Goal: Transaction & Acquisition: Purchase product/service

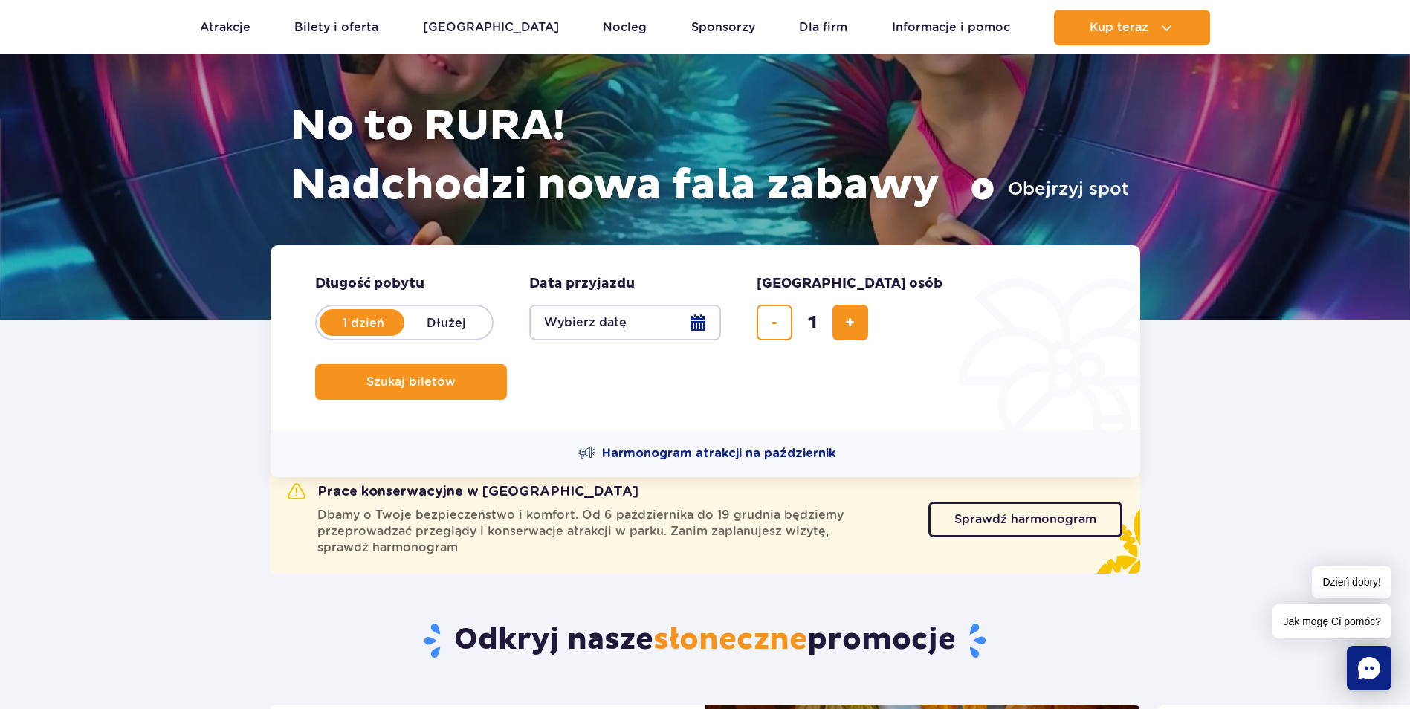
scroll to position [149, 0]
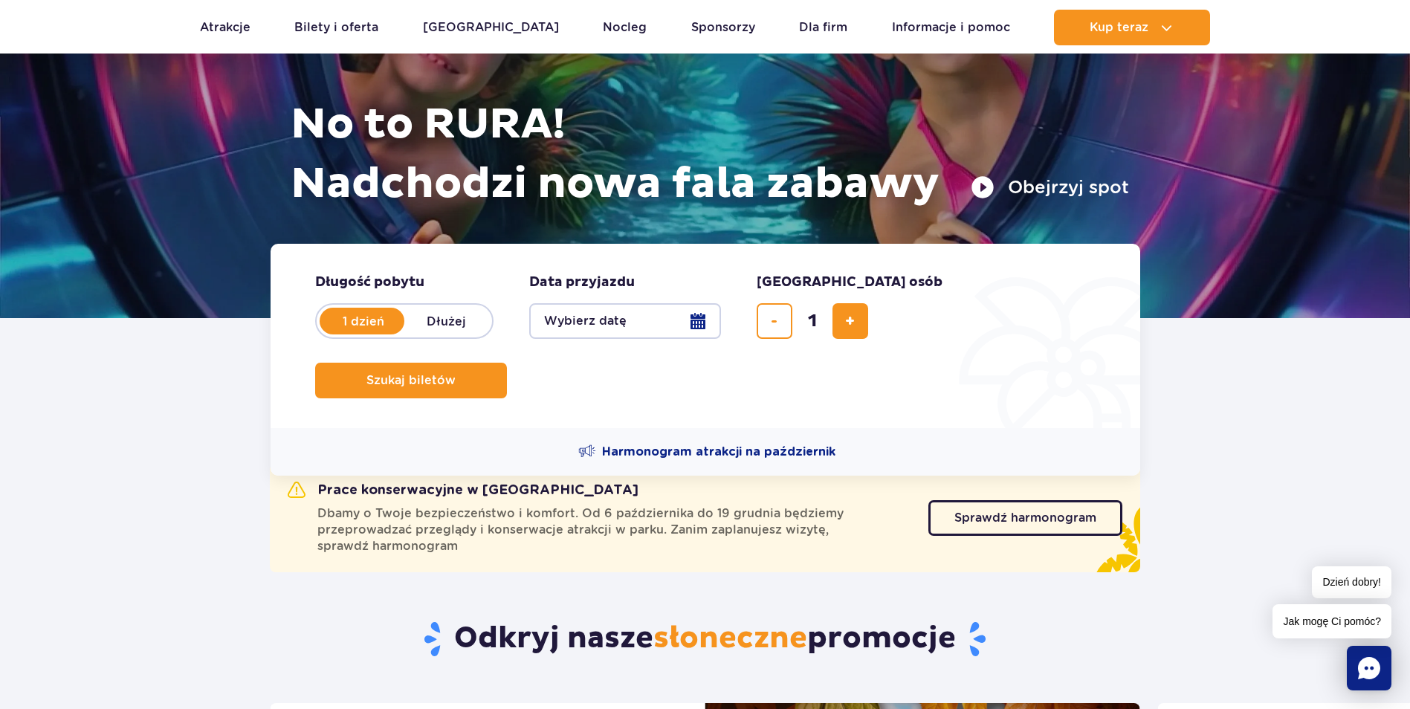
click at [570, 319] on button "Wybierz datę" at bounding box center [625, 321] width 192 height 36
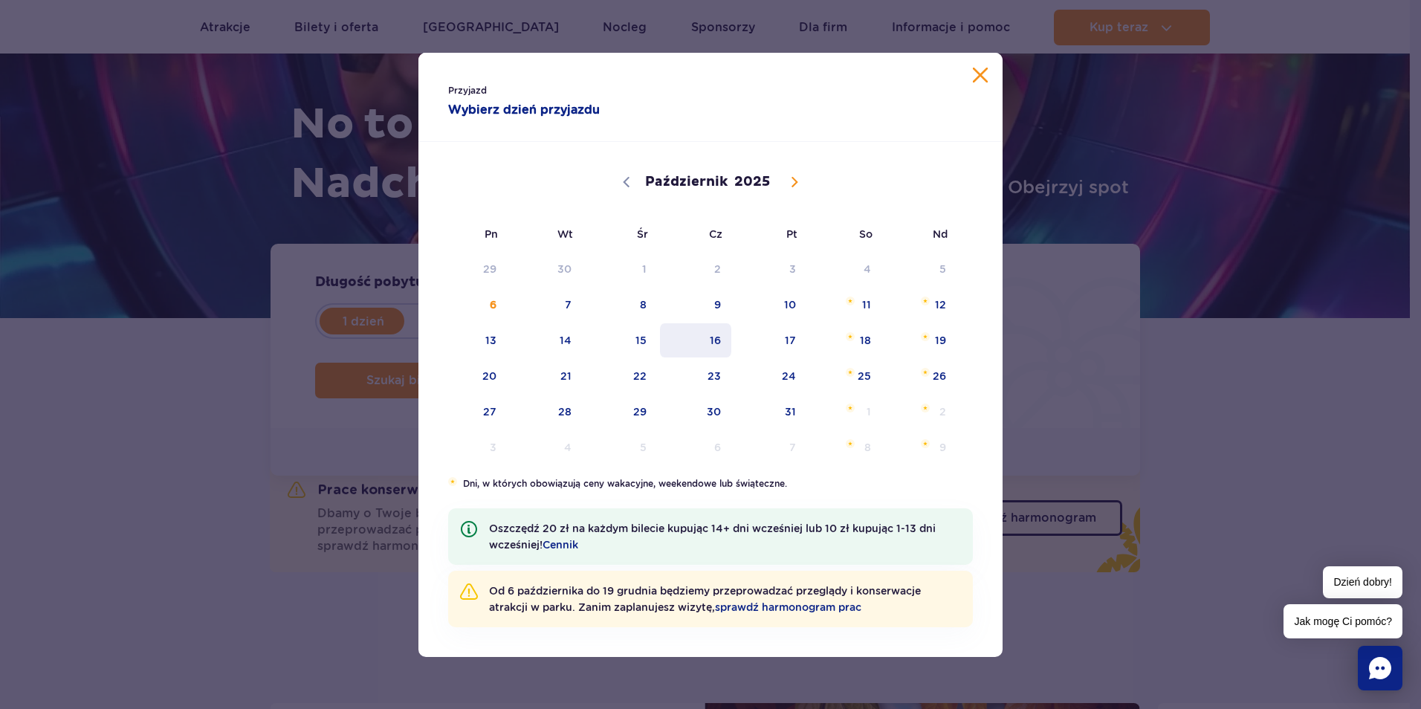
click at [720, 337] on span "16" at bounding box center [696, 340] width 75 height 34
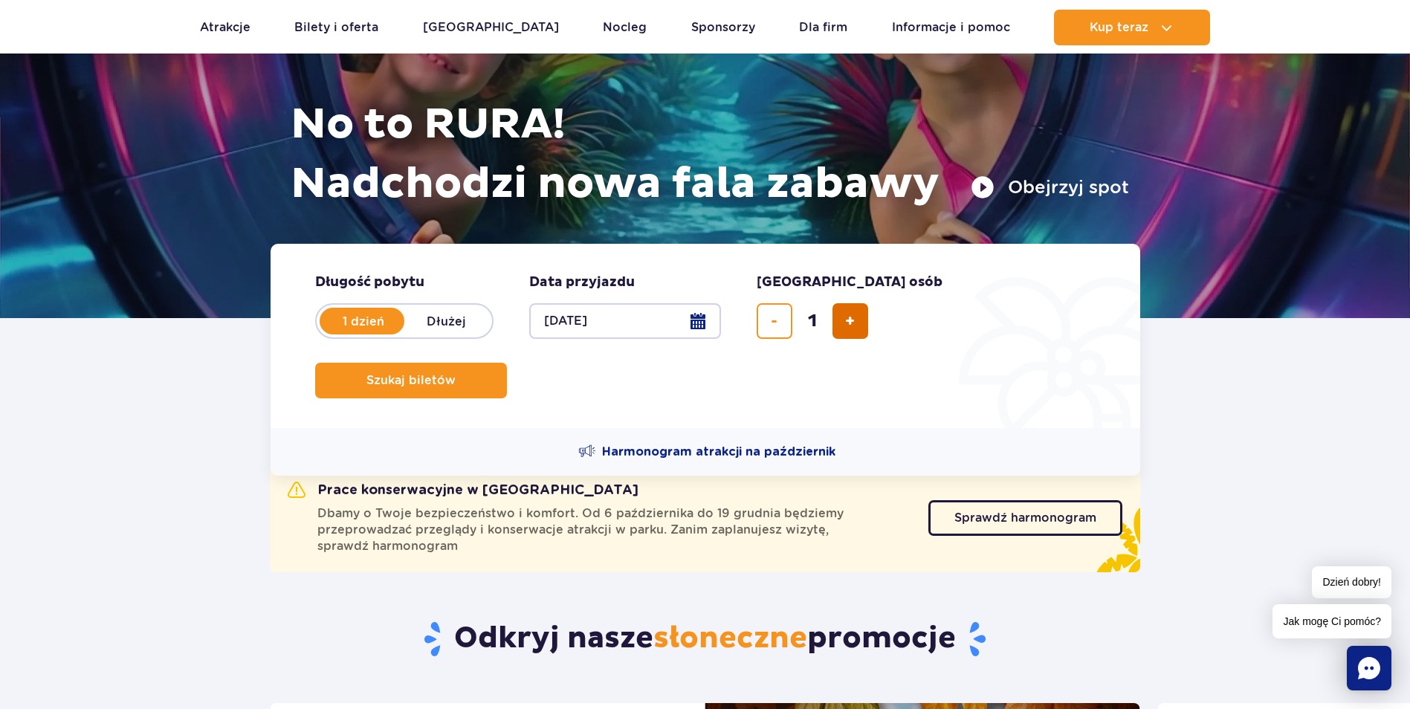
click at [845, 321] on span "dodaj bilet" at bounding box center [850, 321] width 10 height 0
type input "2"
click at [450, 374] on span "Szukaj biletów" at bounding box center [405, 380] width 89 height 13
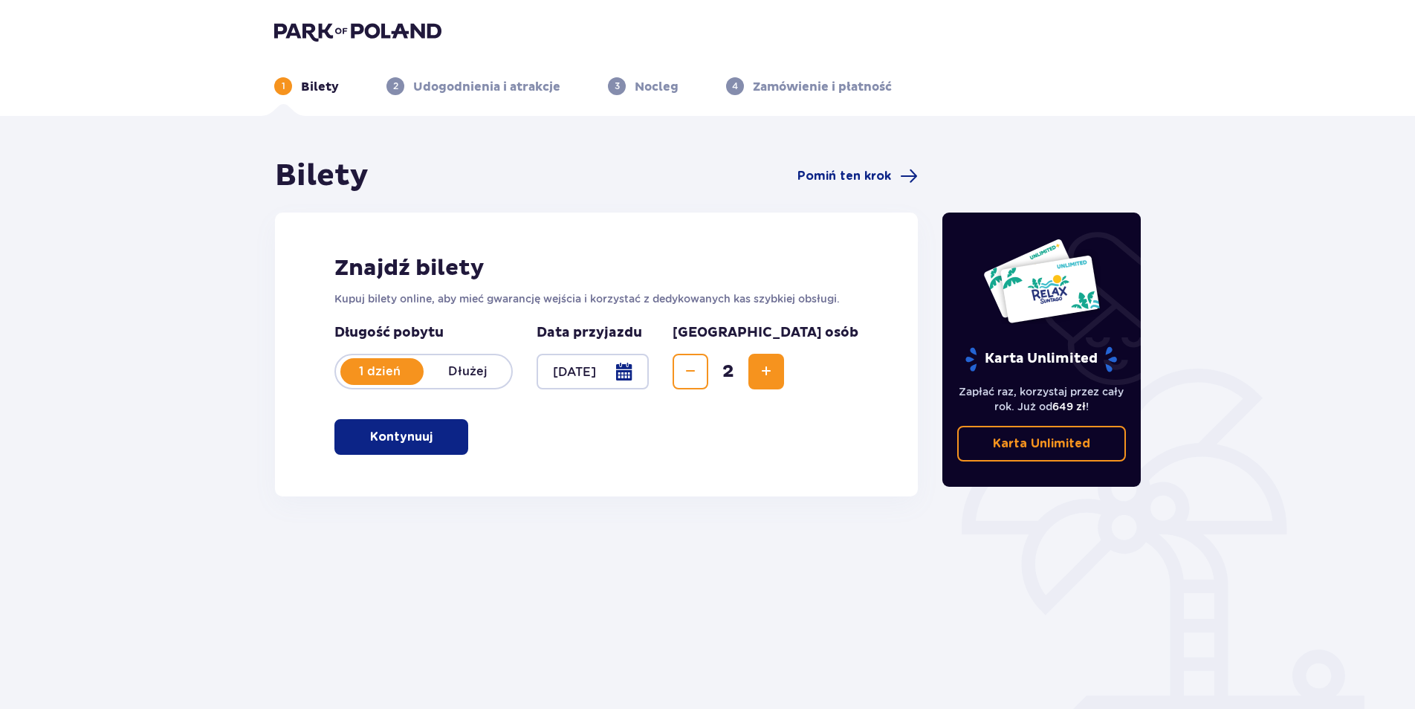
click at [371, 440] on p "Kontynuuj" at bounding box center [401, 437] width 62 height 16
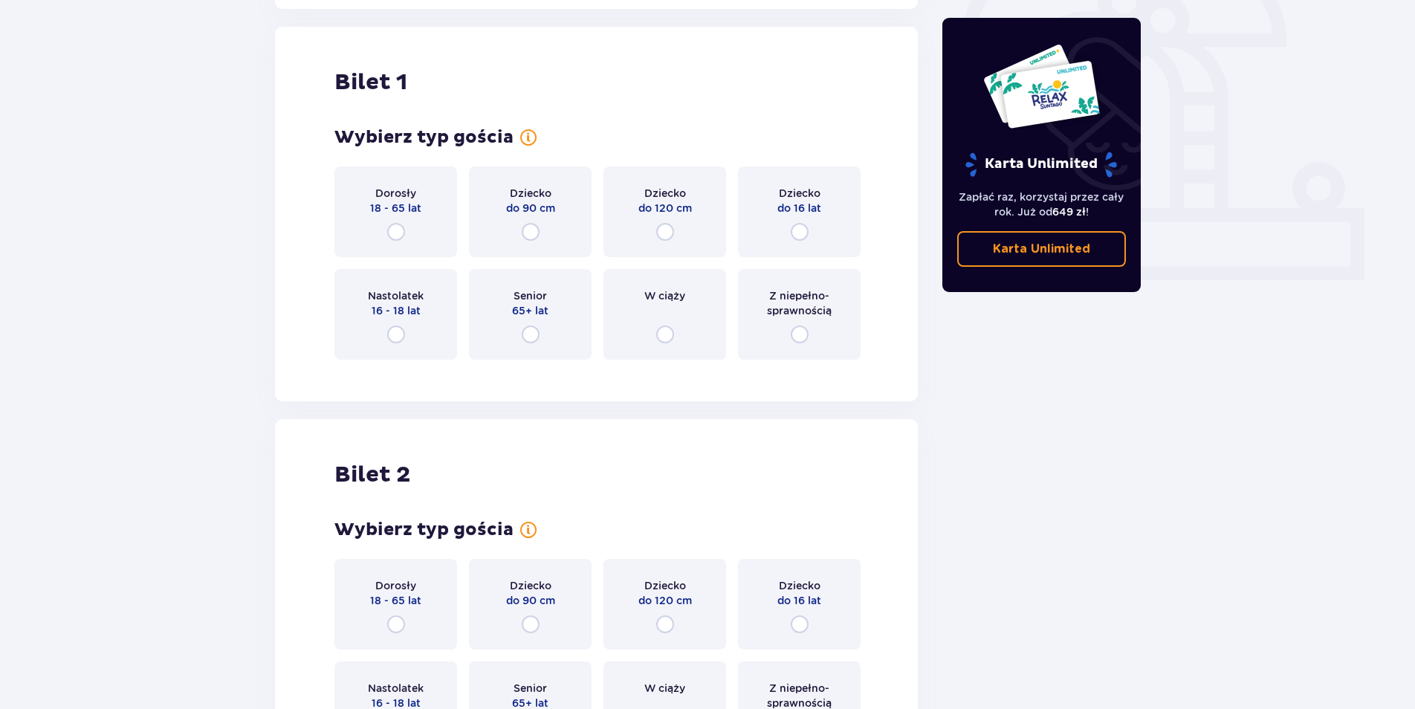
scroll to position [497, 0]
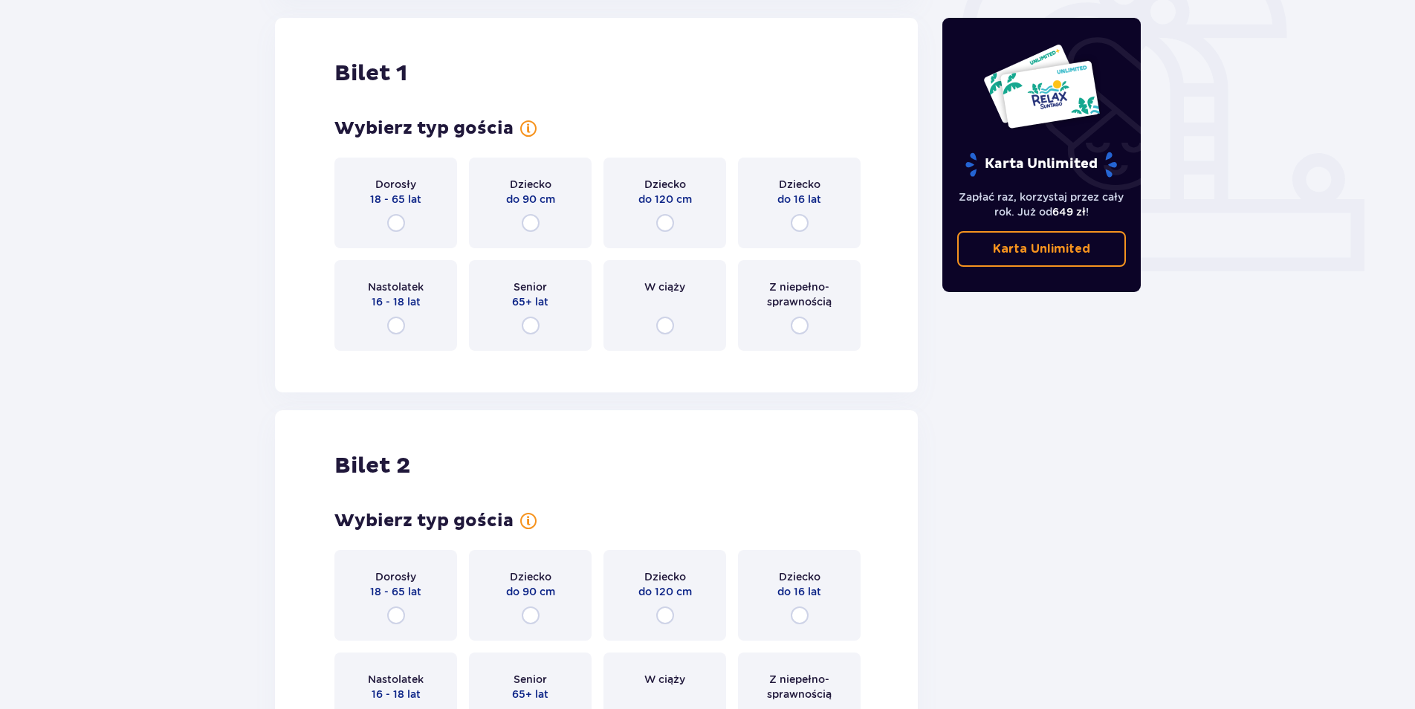
click at [397, 224] on input "radio" at bounding box center [396, 223] width 18 height 18
radio input "true"
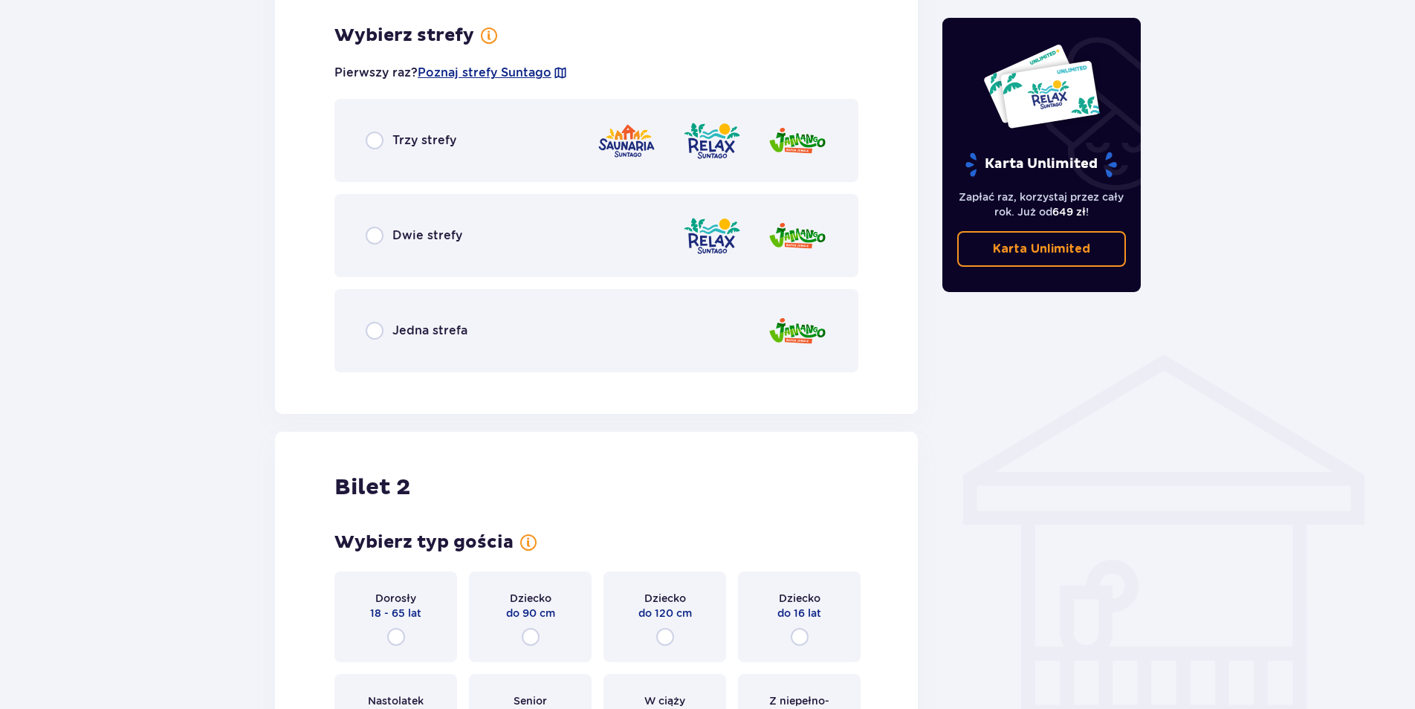
scroll to position [859, 0]
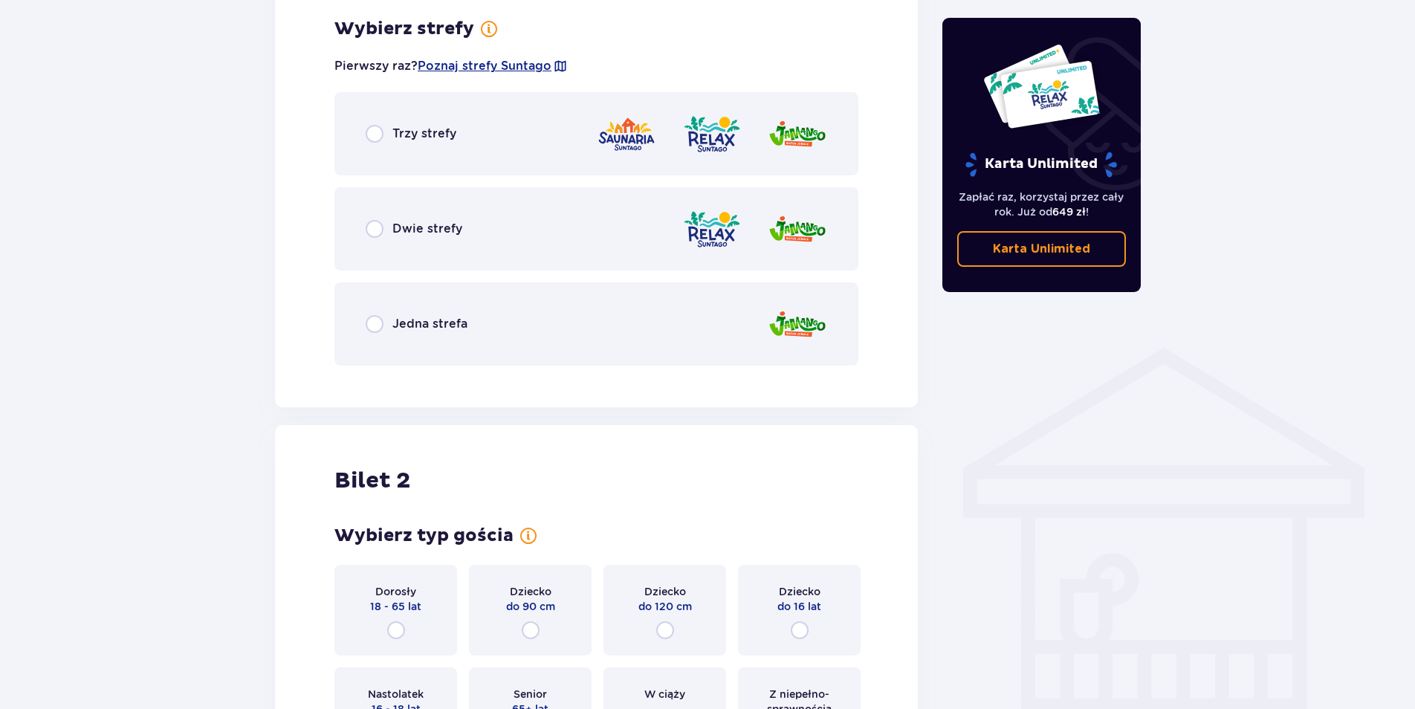
click at [376, 133] on input "radio" at bounding box center [375, 134] width 18 height 18
radio input "true"
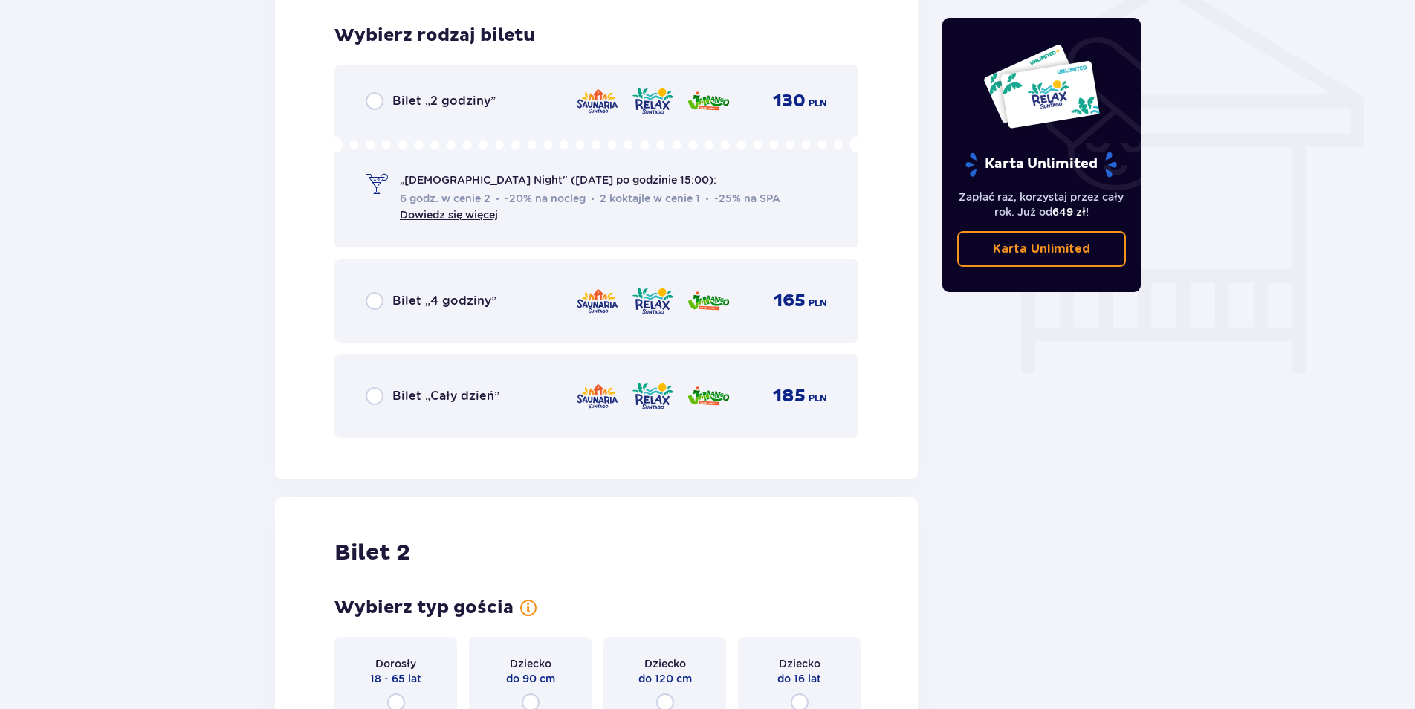
scroll to position [1237, 0]
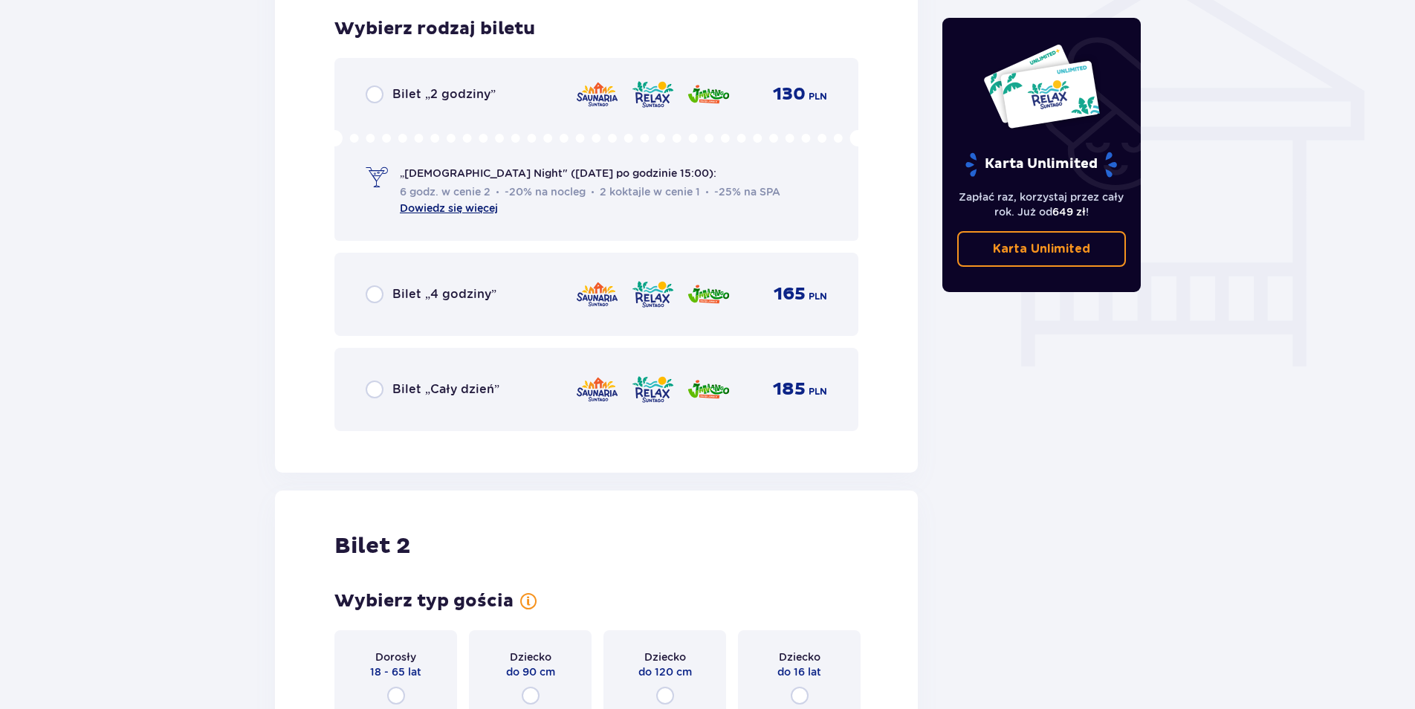
click at [453, 208] on link "Dowiedz się więcej" at bounding box center [449, 208] width 98 height 12
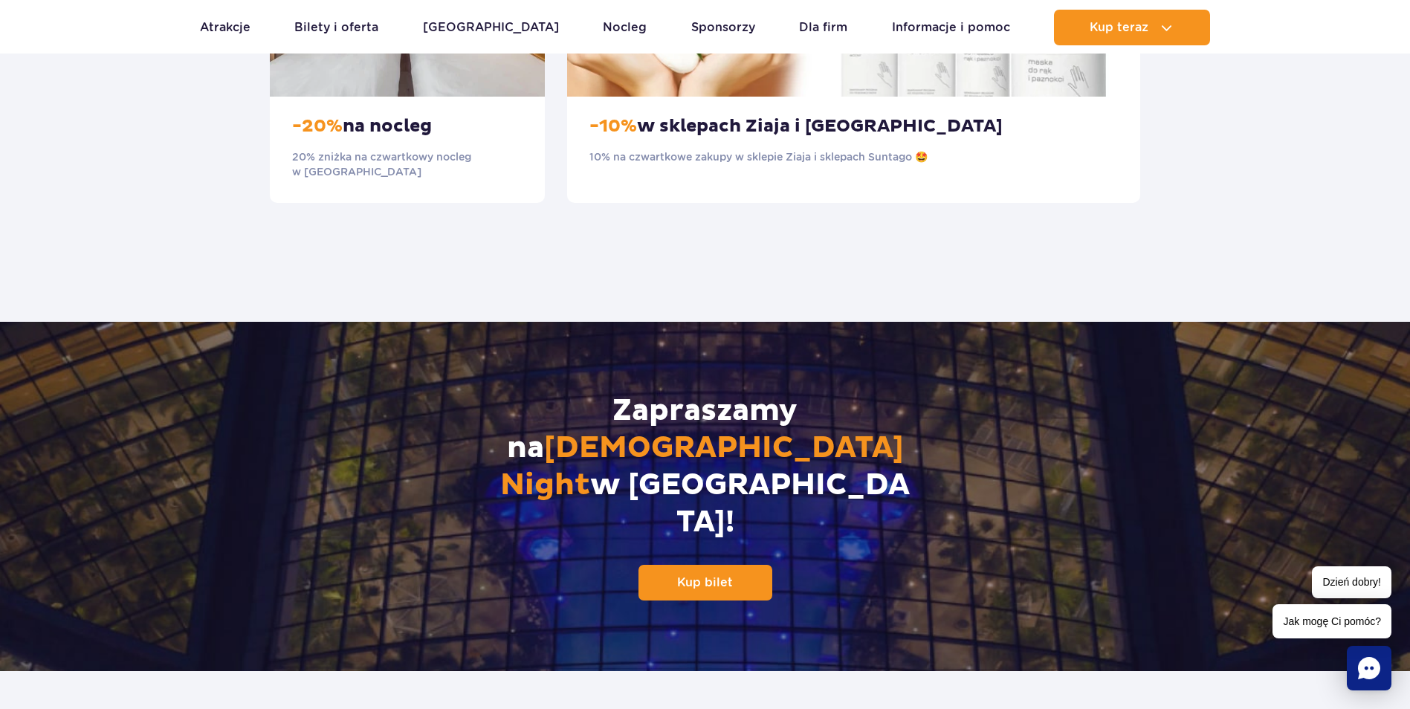
scroll to position [1710, 0]
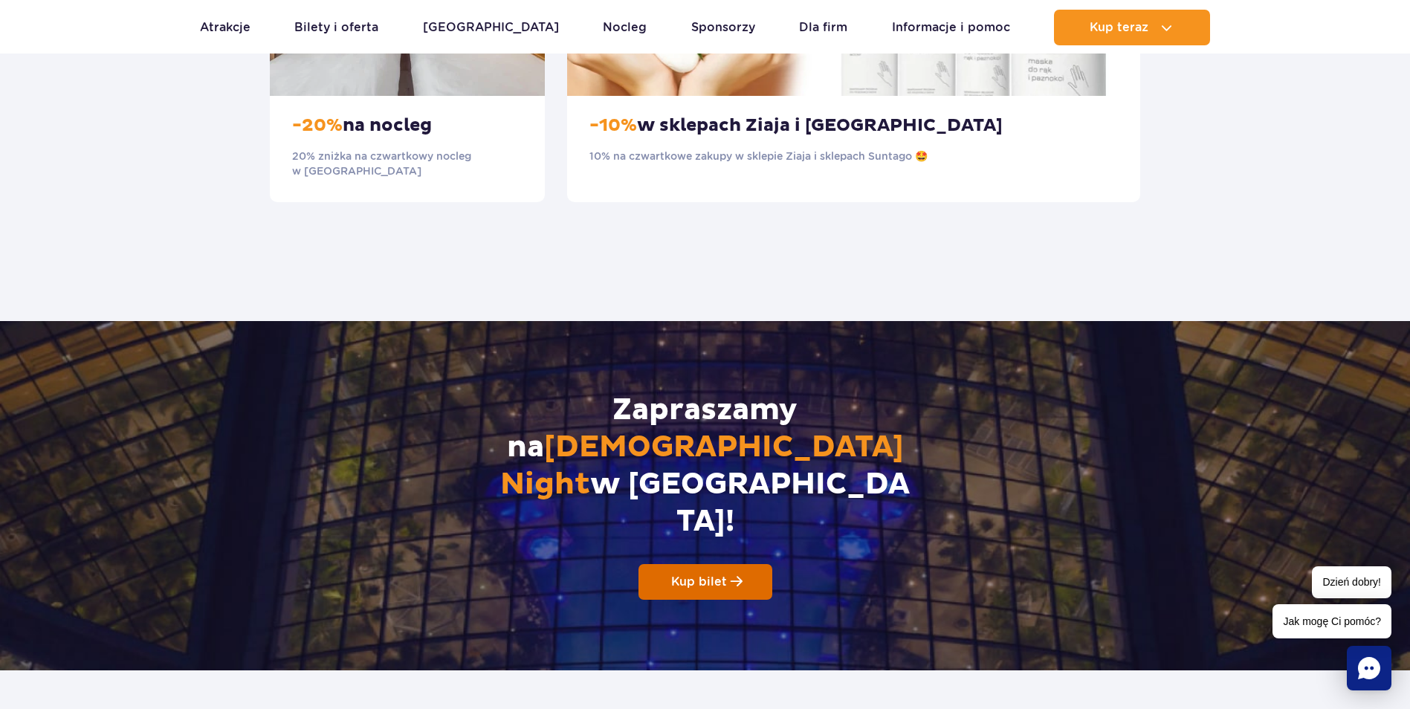
click at [710, 575] on span "Kup bilet" at bounding box center [699, 582] width 56 height 14
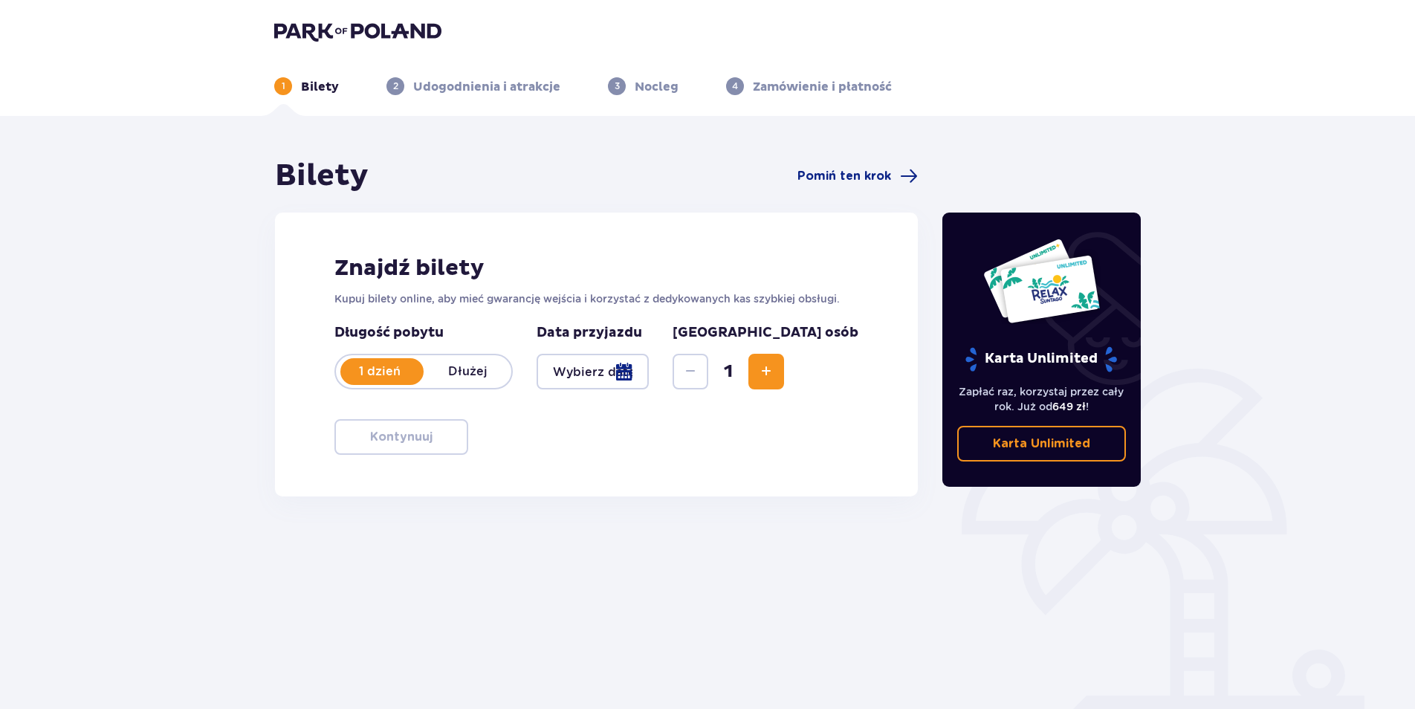
click at [580, 367] on div at bounding box center [593, 372] width 112 height 36
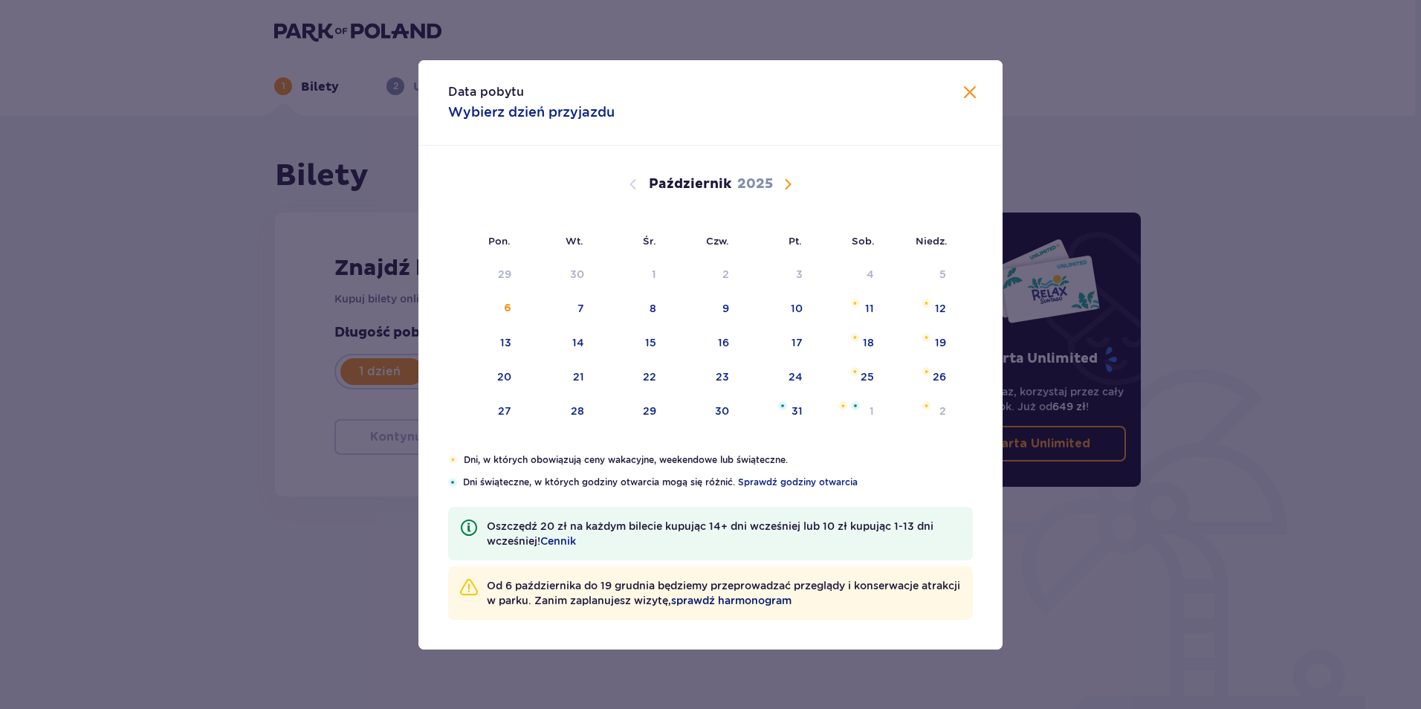
click at [723, 352] on div "16" at bounding box center [704, 343] width 74 height 33
type input "[DATE]"
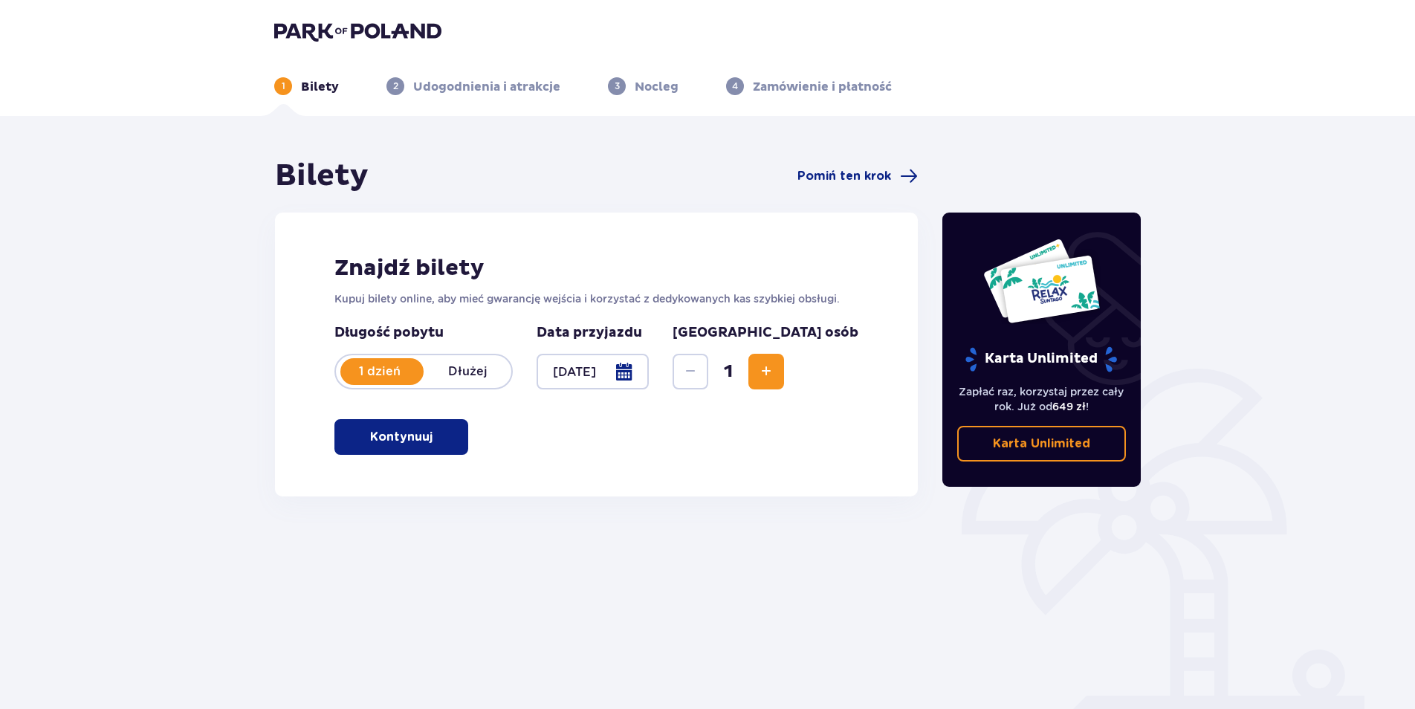
click at [397, 437] on p "Kontynuuj" at bounding box center [401, 437] width 62 height 16
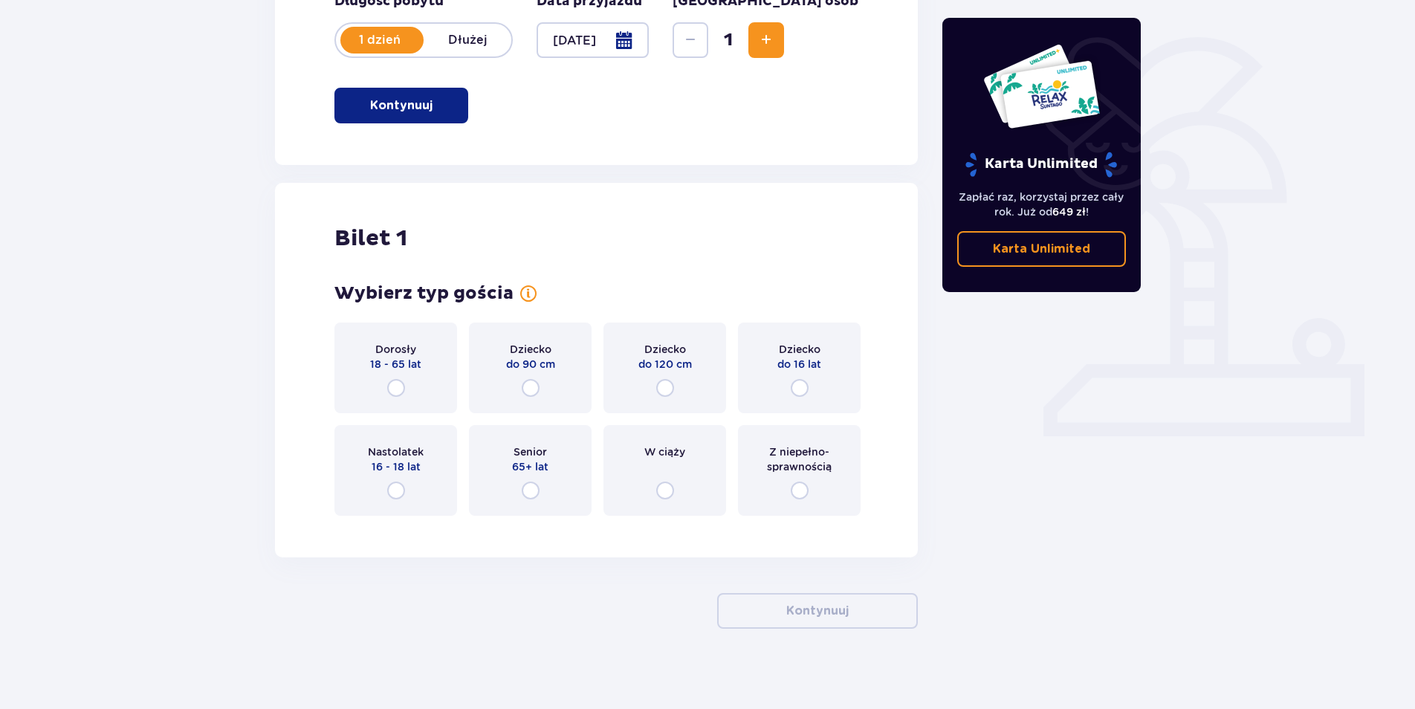
scroll to position [340, 0]
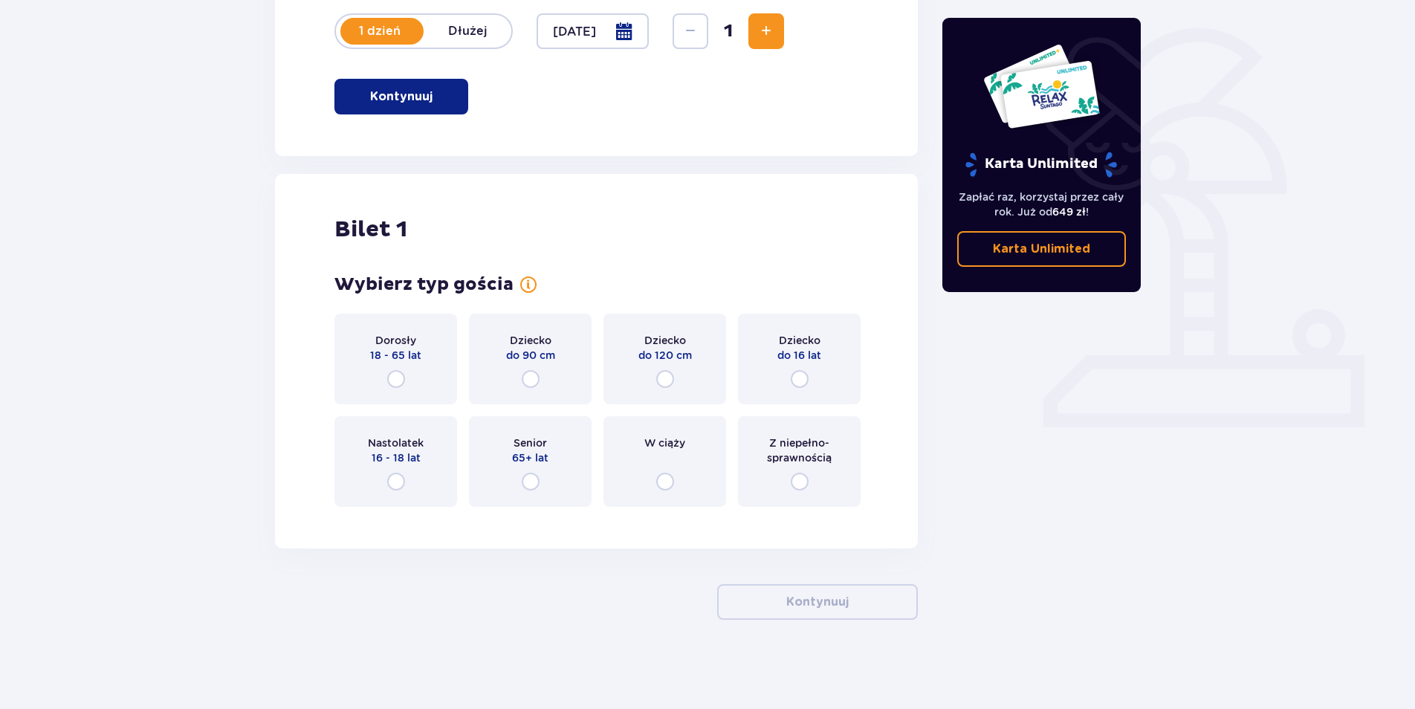
click at [392, 384] on input "radio" at bounding box center [396, 379] width 18 height 18
radio input "true"
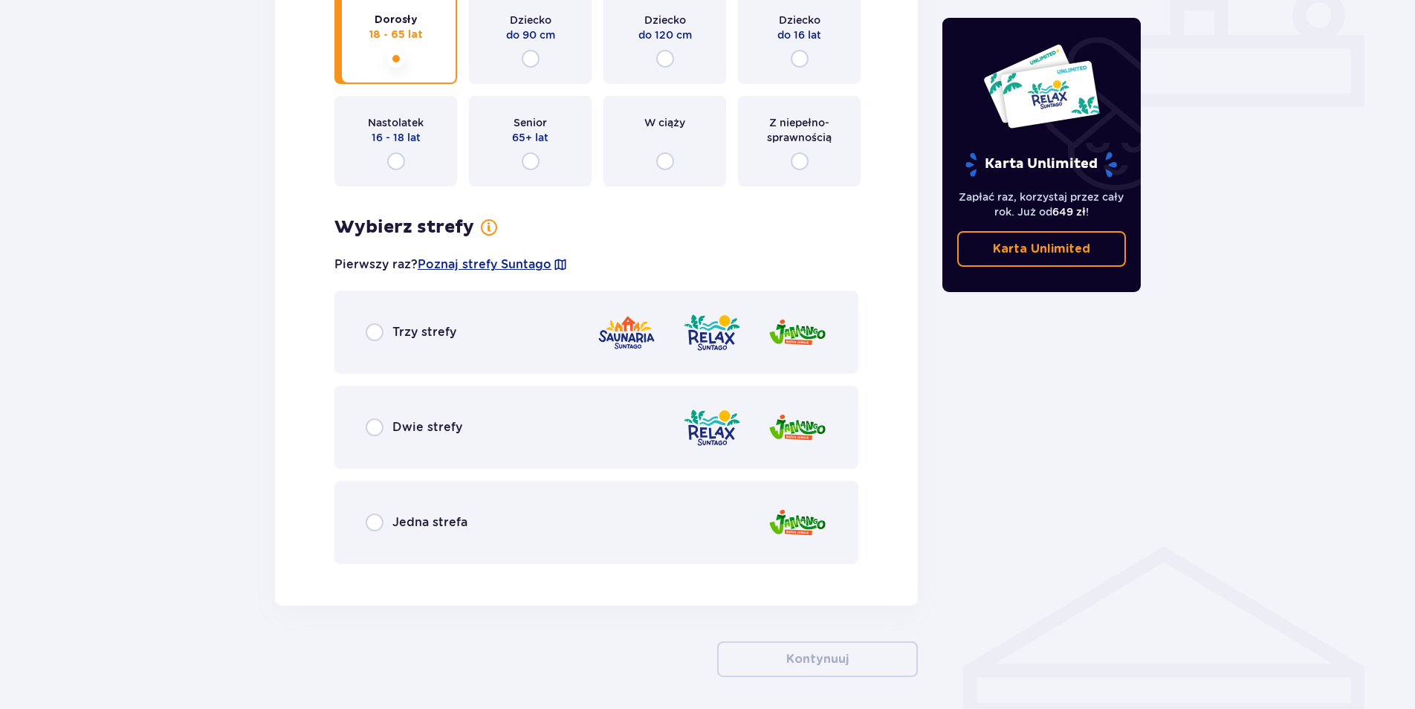
scroll to position [718, 0]
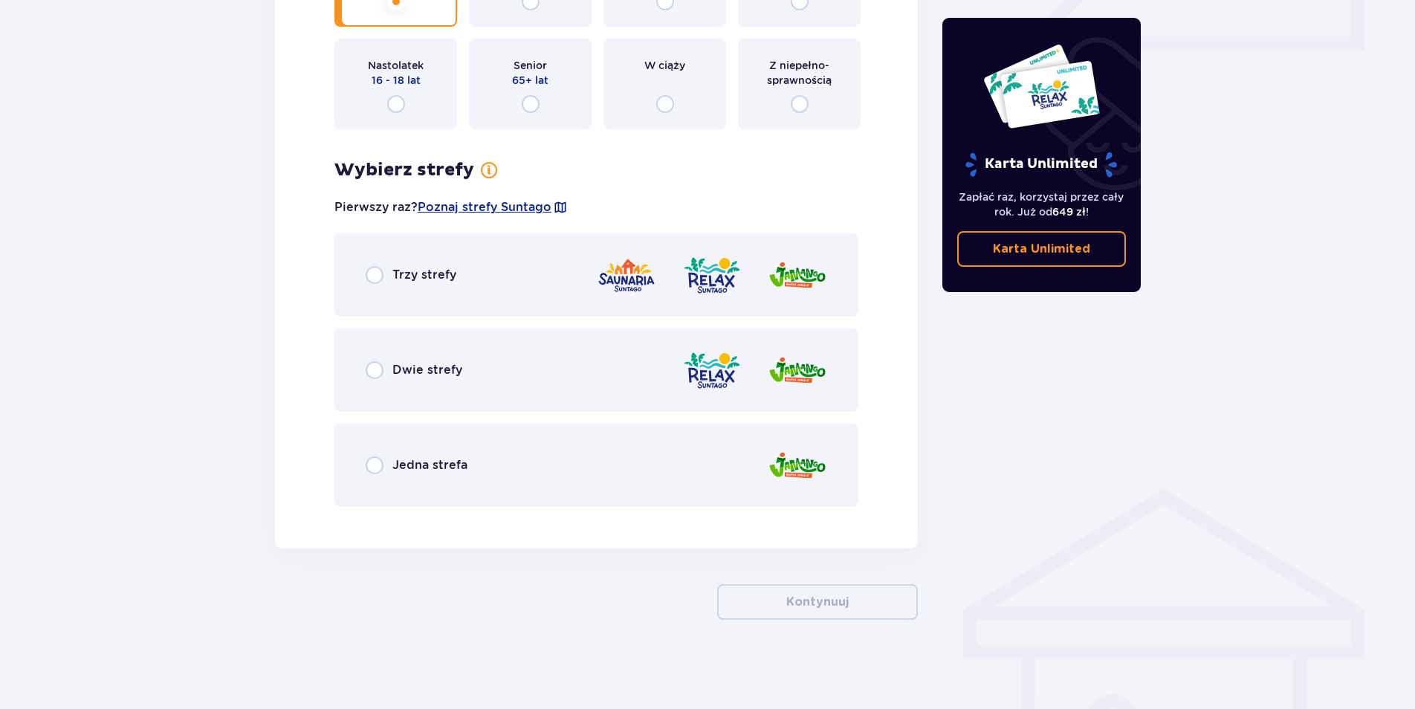
click at [367, 271] on input "radio" at bounding box center [375, 275] width 18 height 18
radio input "true"
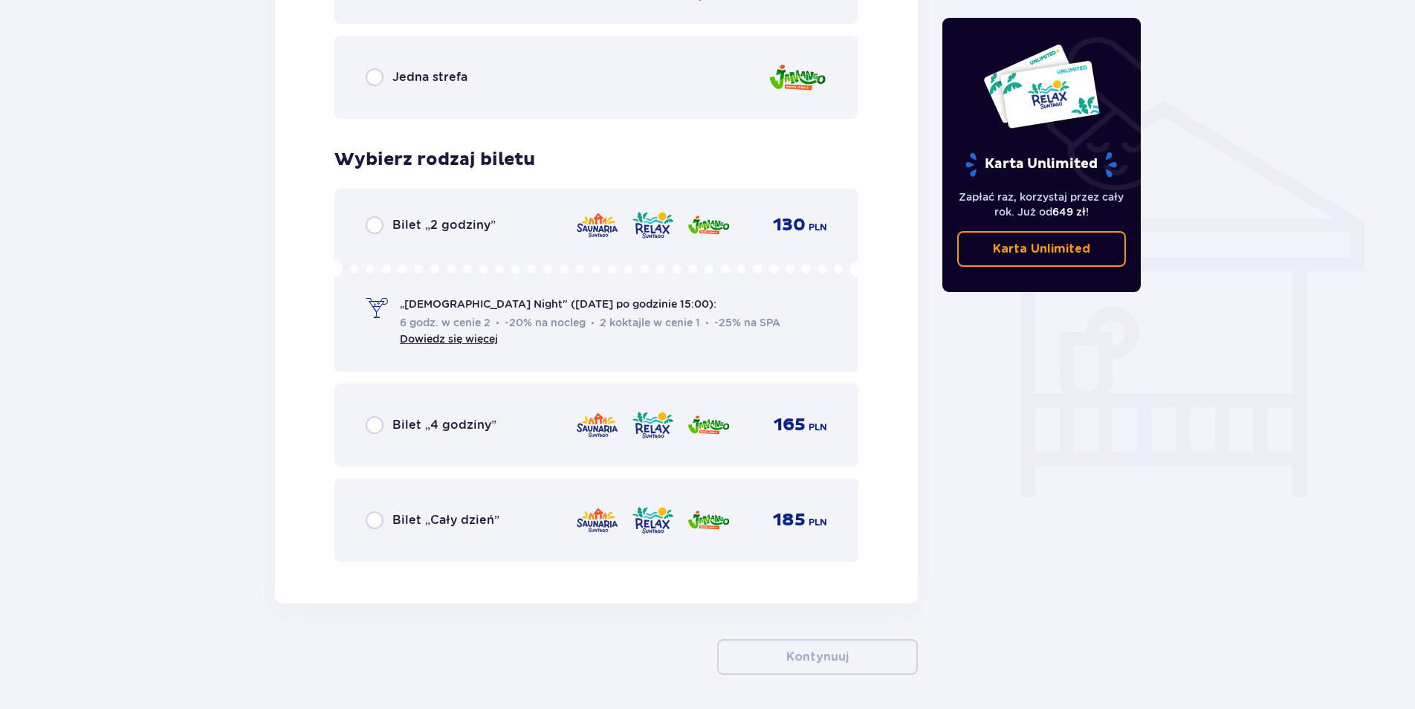
scroll to position [1161, 0]
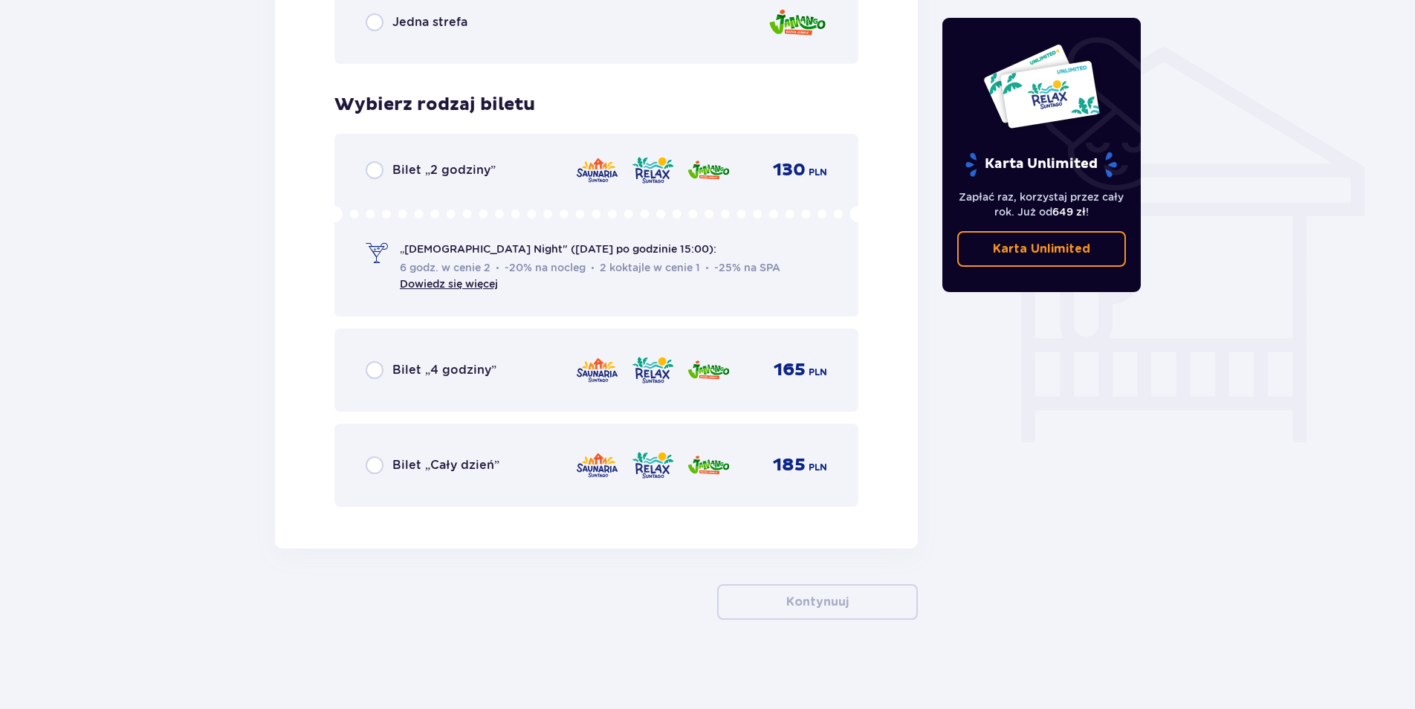
click at [375, 170] on input "radio" at bounding box center [375, 170] width 18 height 18
radio input "true"
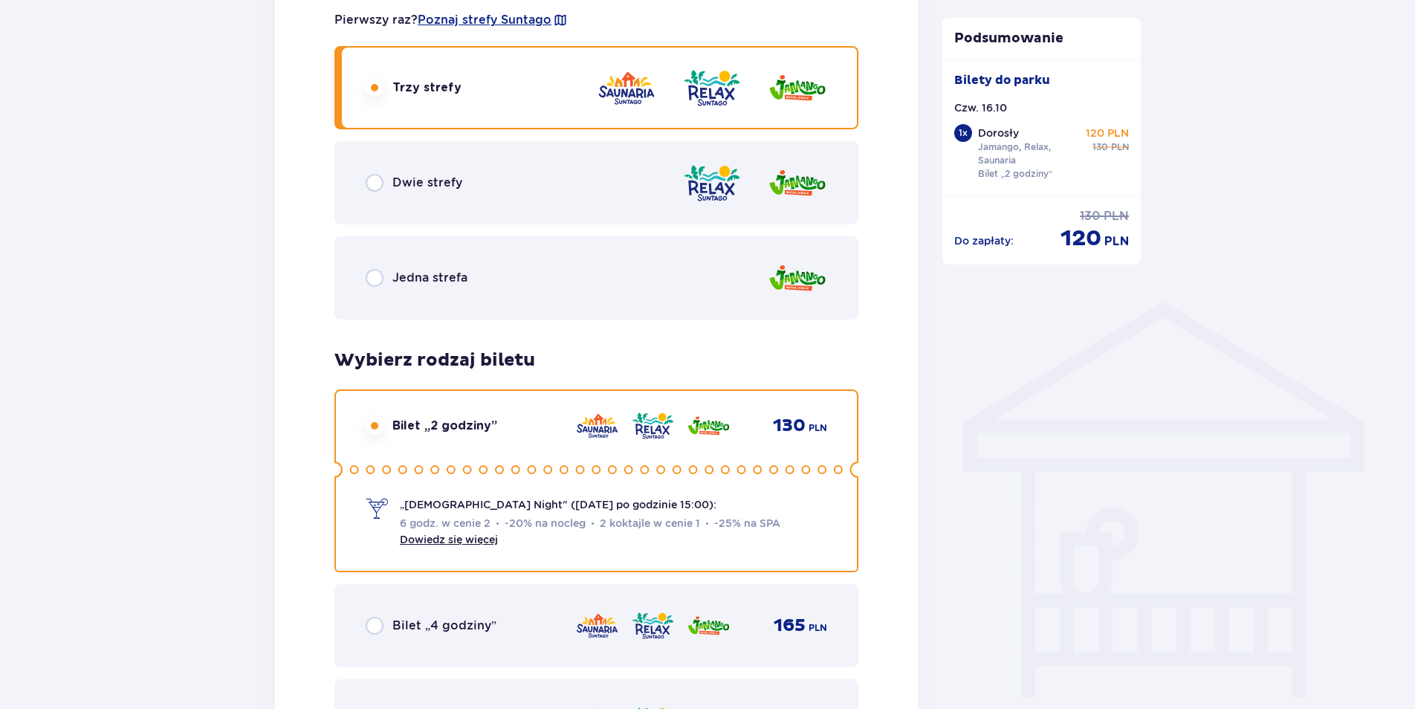
scroll to position [1041, 0]
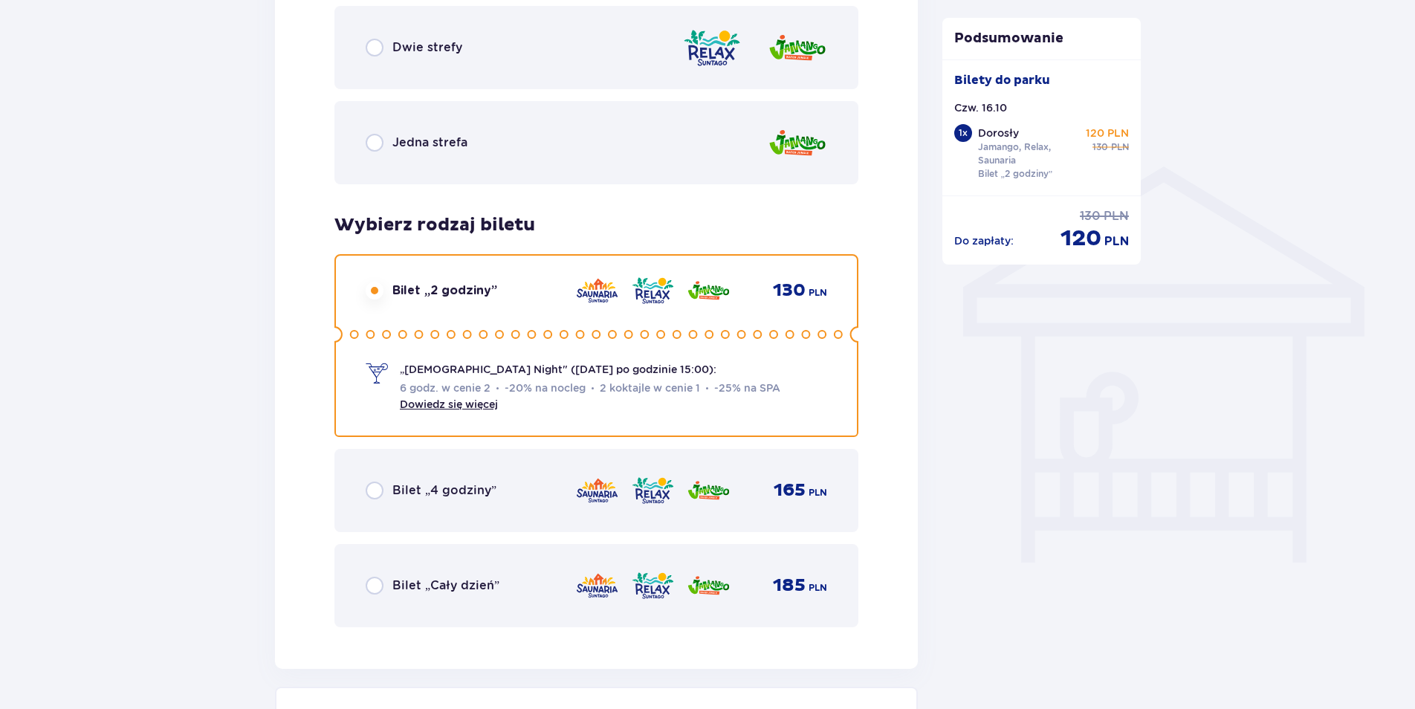
click at [372, 494] on input "radio" at bounding box center [375, 491] width 18 height 18
radio input "true"
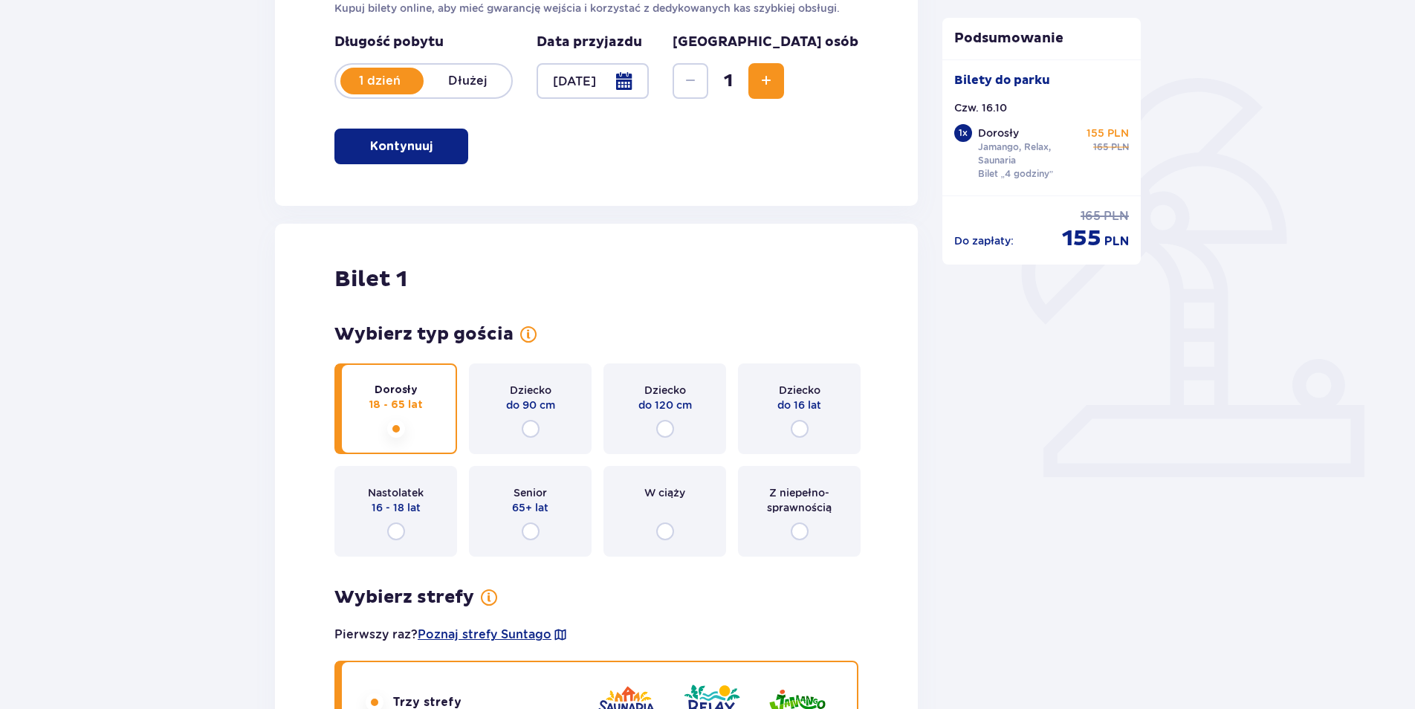
scroll to position [198, 0]
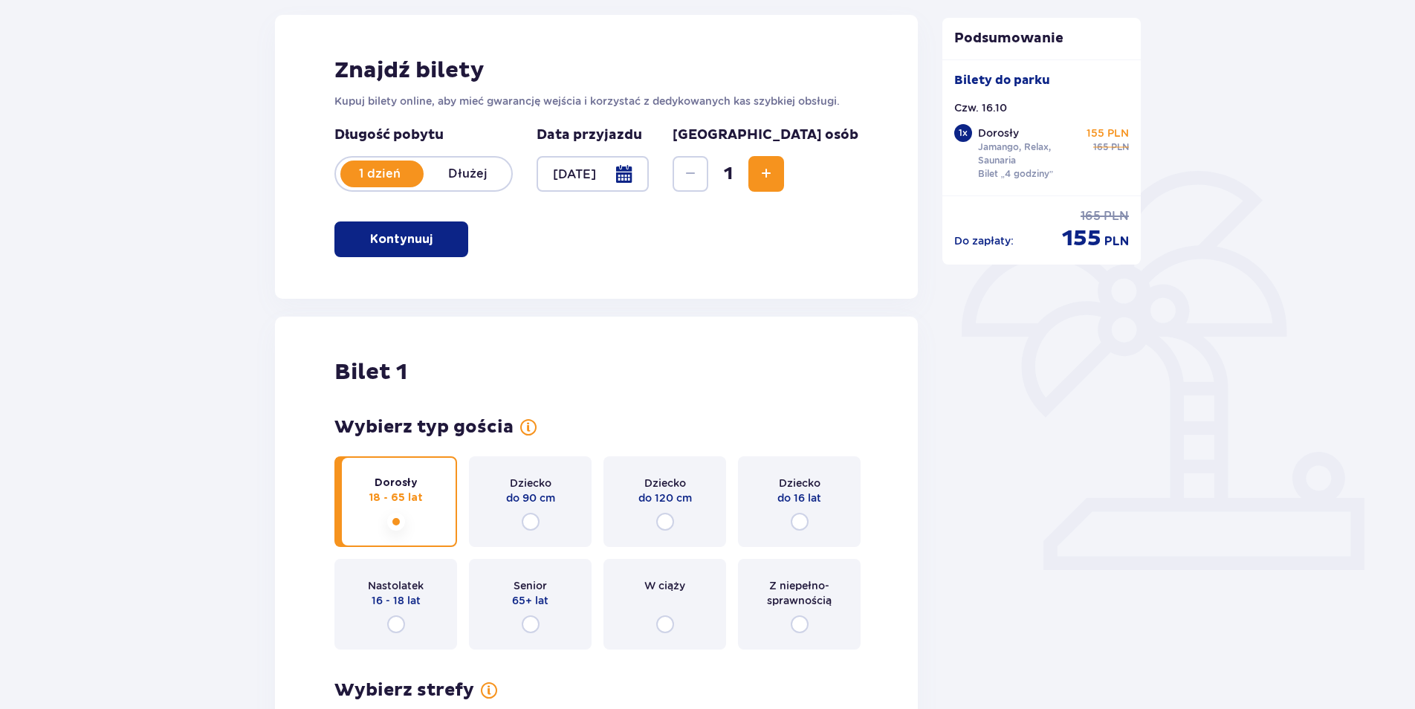
click at [784, 178] on button "Zwiększ" at bounding box center [767, 174] width 36 height 36
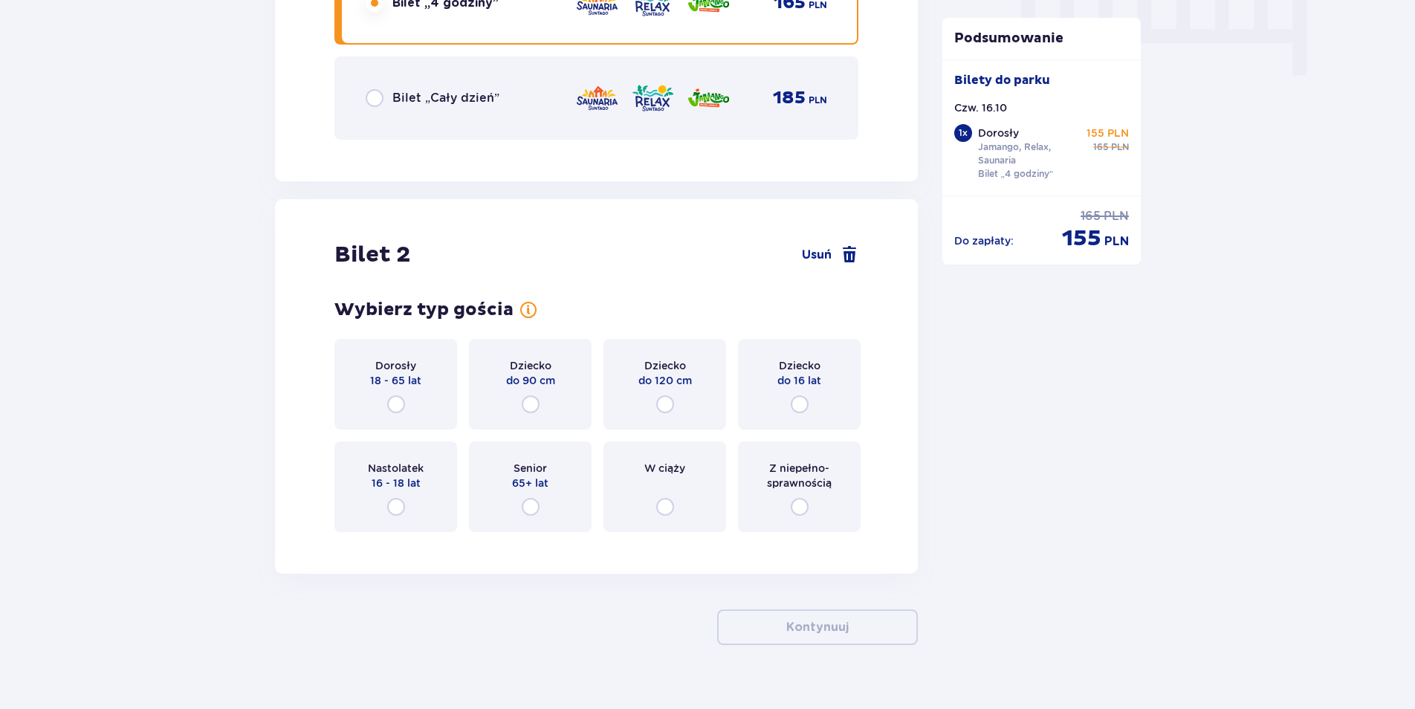
scroll to position [1554, 0]
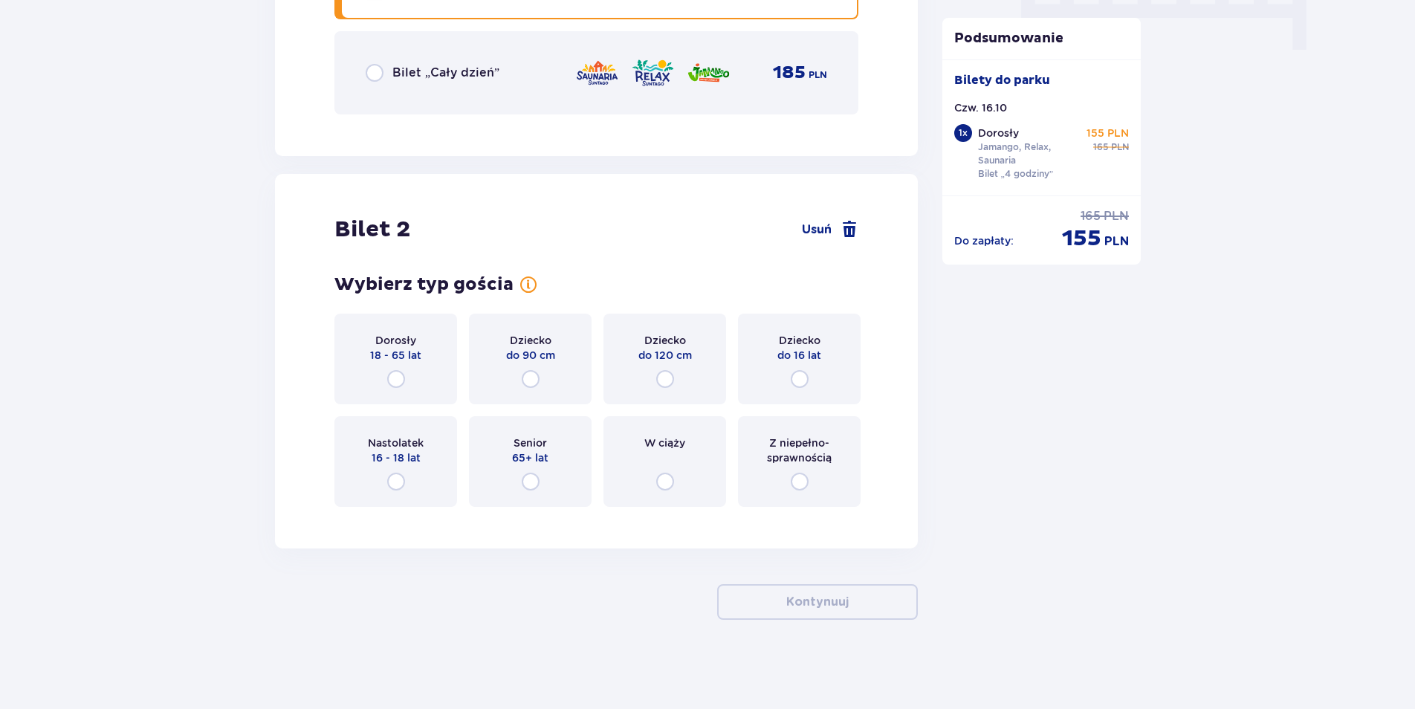
click at [398, 380] on input "radio" at bounding box center [396, 379] width 18 height 18
radio input "true"
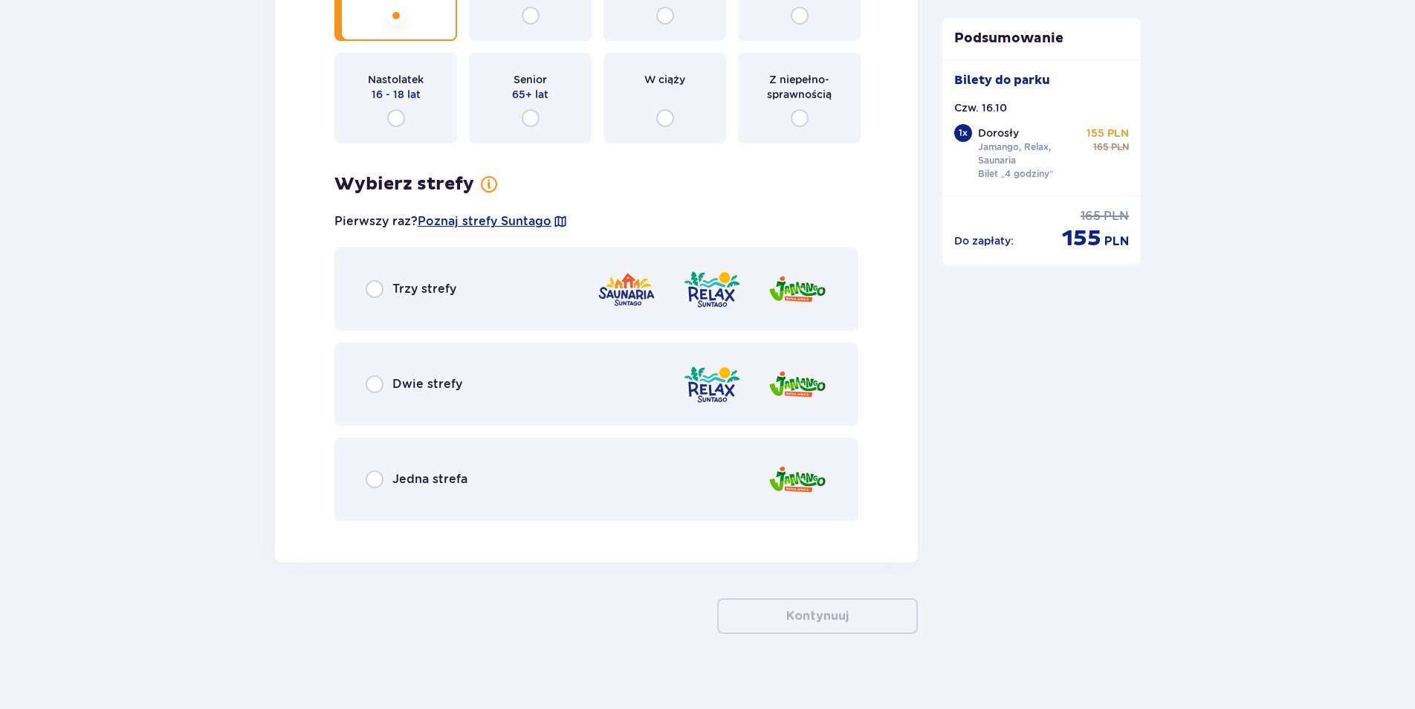
scroll to position [1931, 0]
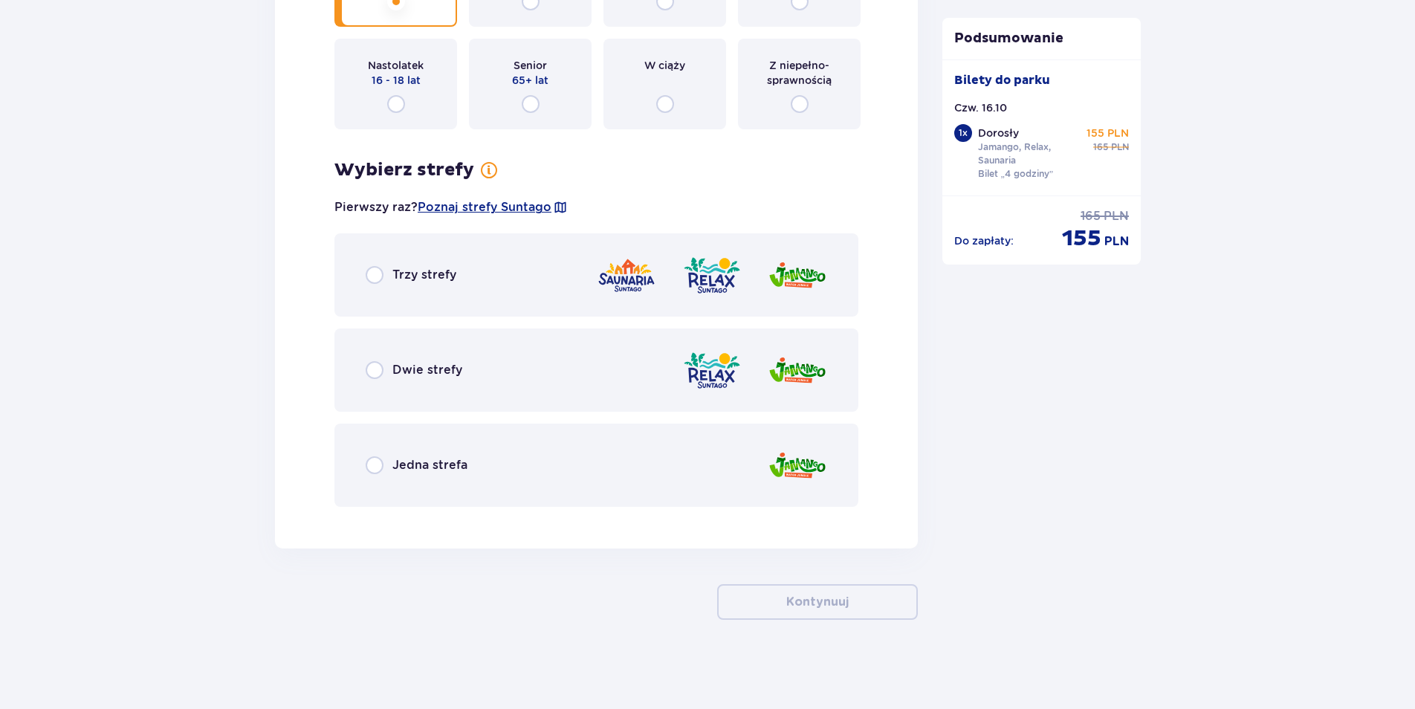
click at [374, 272] on input "radio" at bounding box center [375, 275] width 18 height 18
radio input "true"
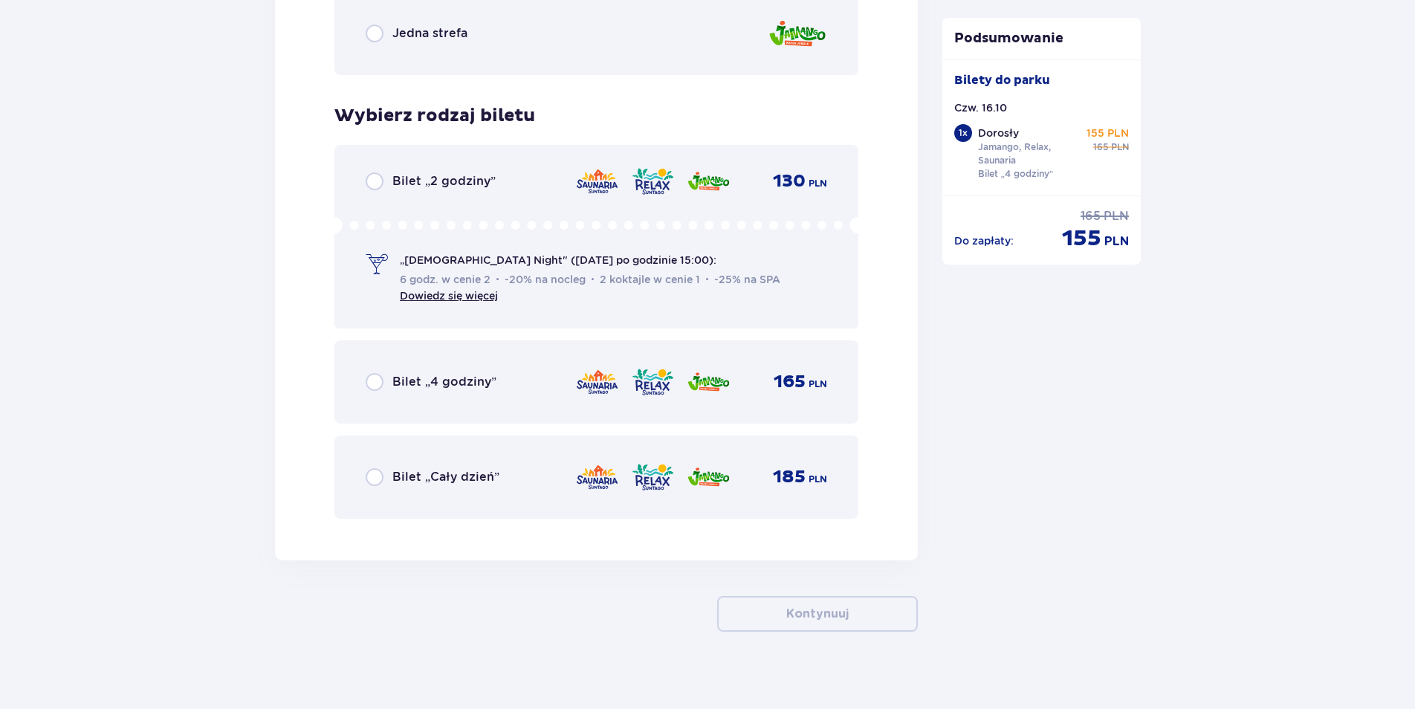
scroll to position [2375, 0]
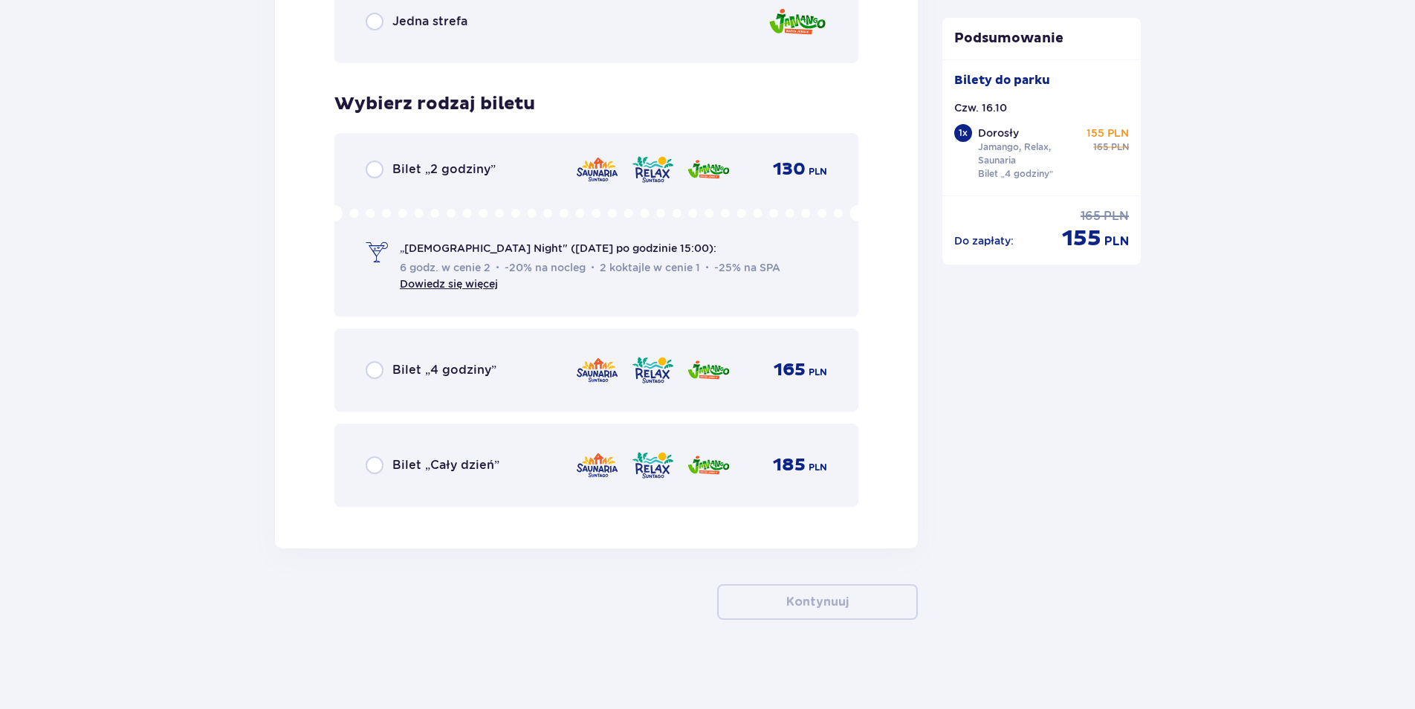
click at [377, 372] on input "radio" at bounding box center [375, 370] width 18 height 18
radio input "true"
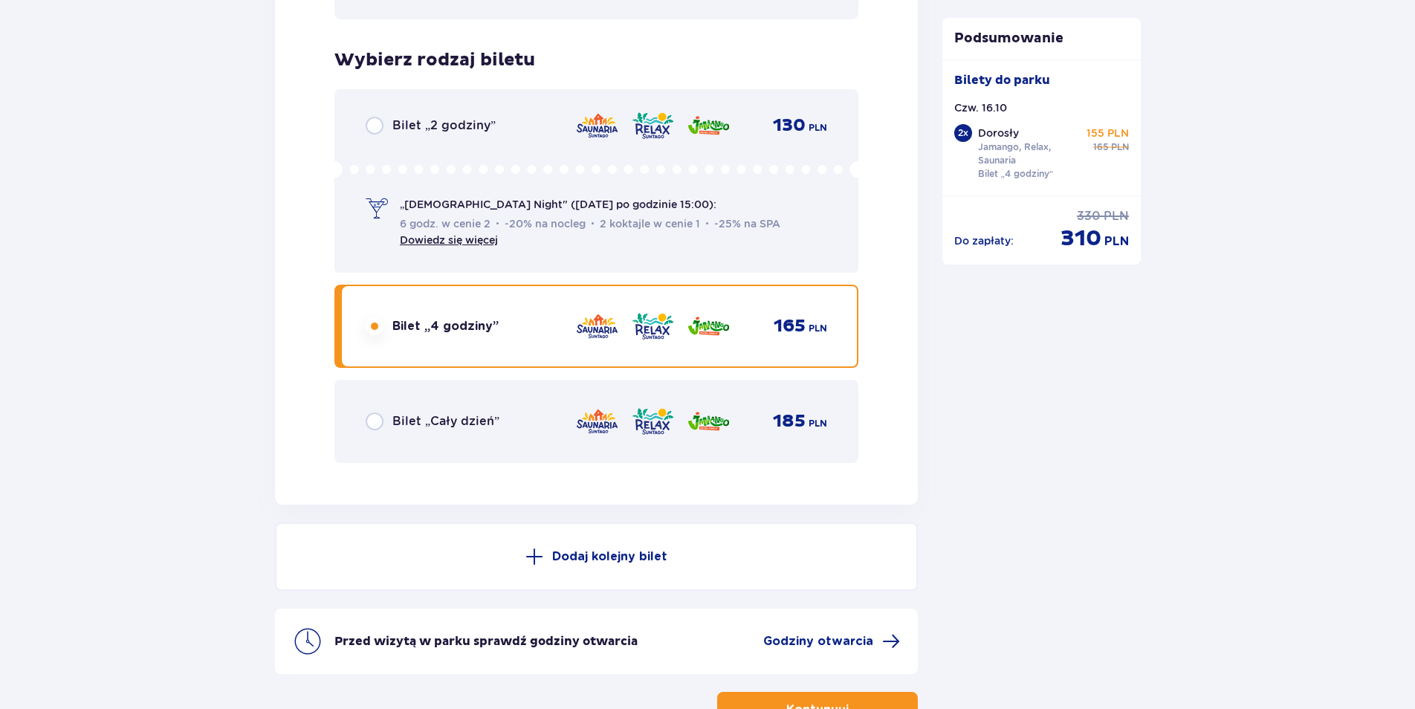
scroll to position [2155, 0]
